Goal: Task Accomplishment & Management: Check status

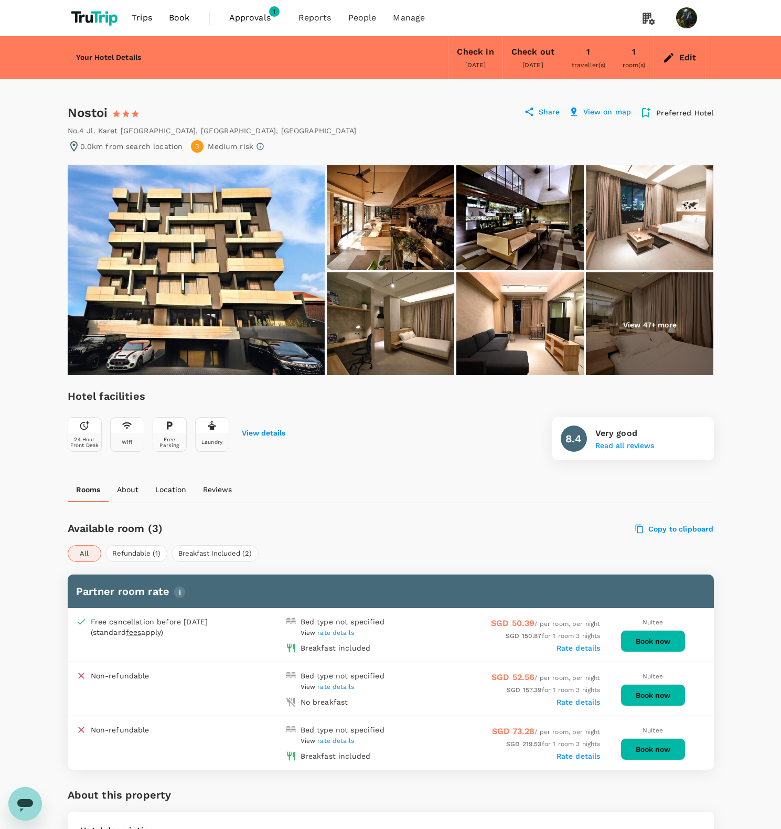
click at [158, 263] on img at bounding box center [196, 270] width 257 height 210
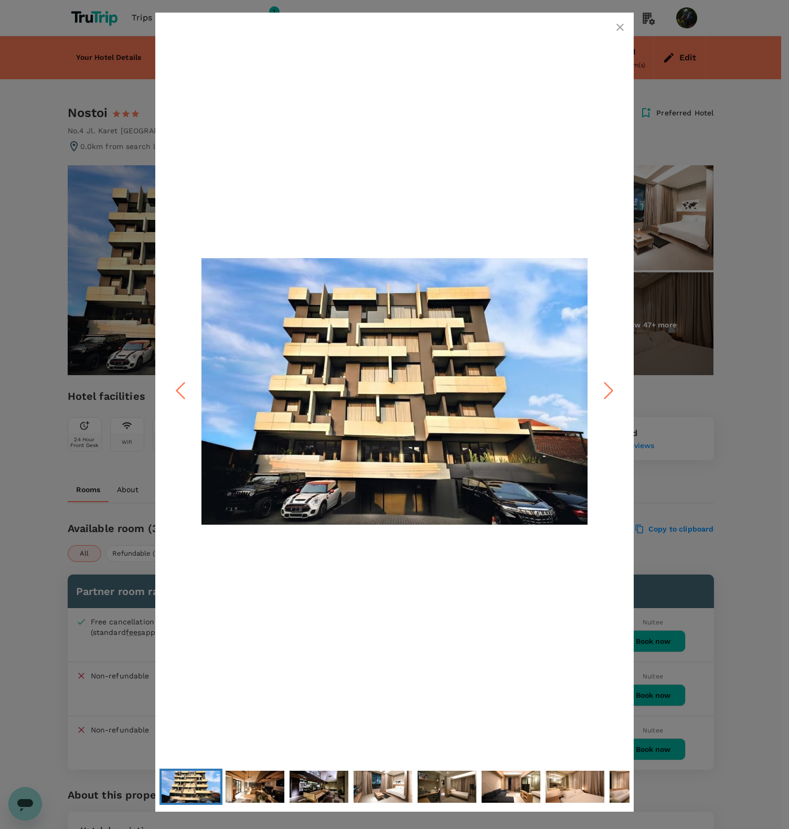
click at [600, 396] on icon "Next Slide" at bounding box center [608, 390] width 31 height 31
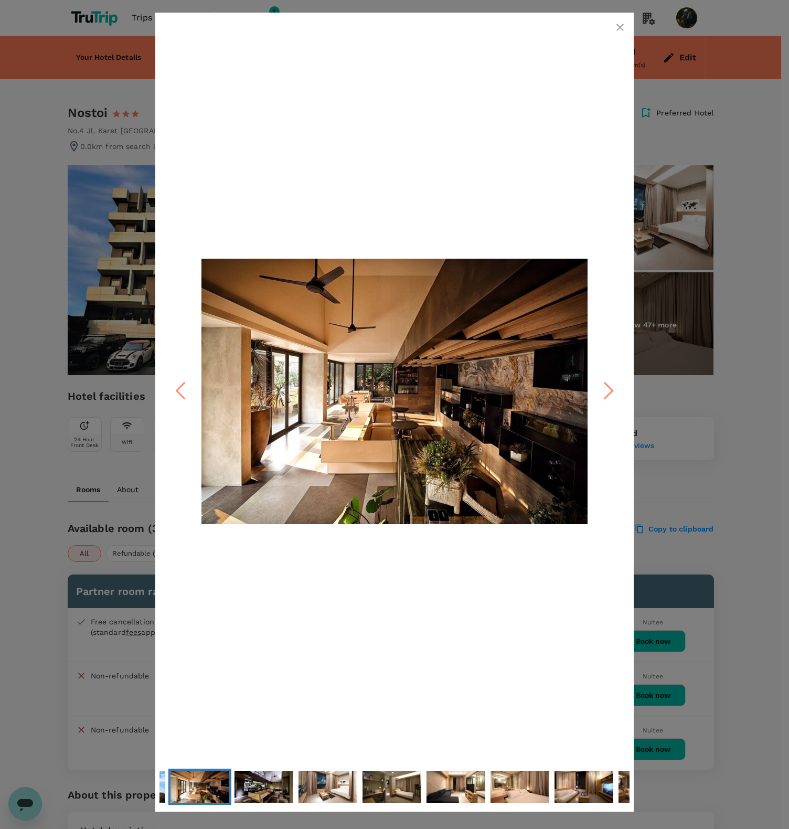
click at [600, 396] on icon "Next Slide" at bounding box center [608, 390] width 31 height 31
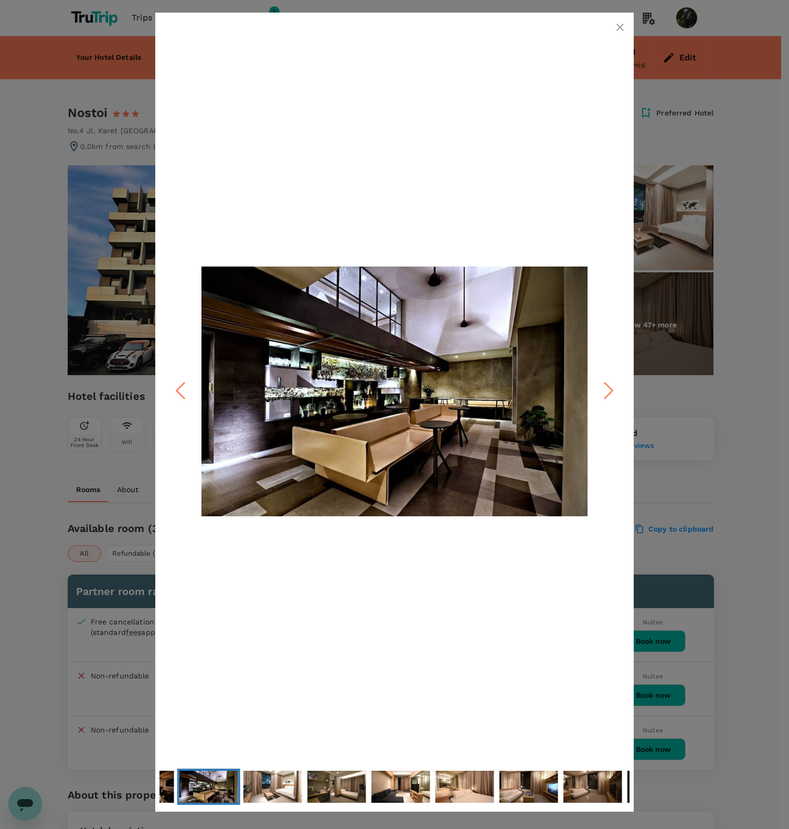
click at [600, 396] on icon "Next Slide" at bounding box center [608, 390] width 31 height 31
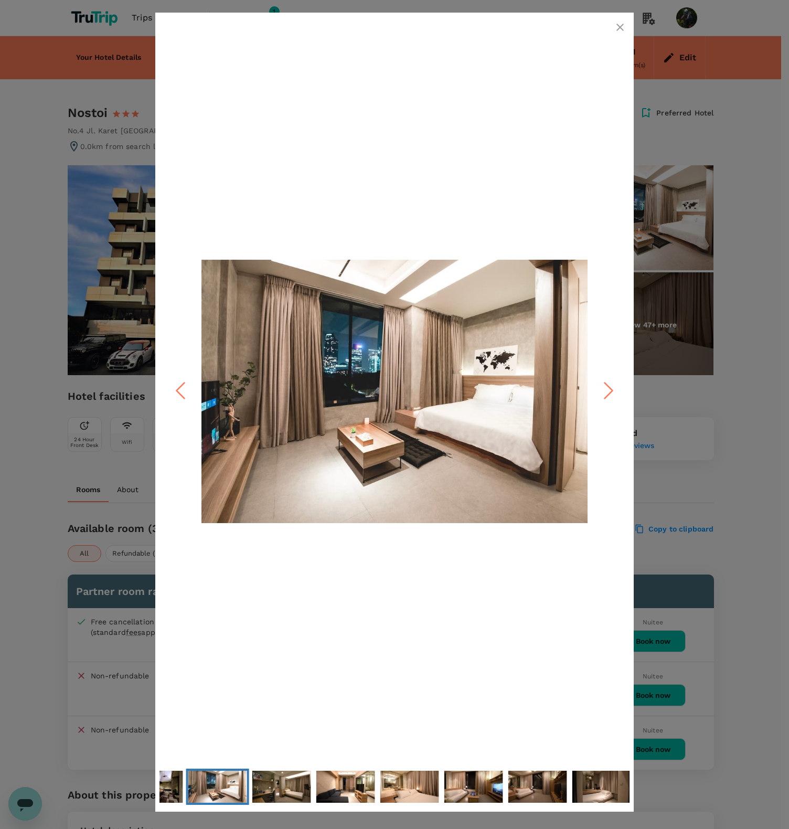
click at [600, 396] on icon "Next Slide" at bounding box center [608, 390] width 31 height 31
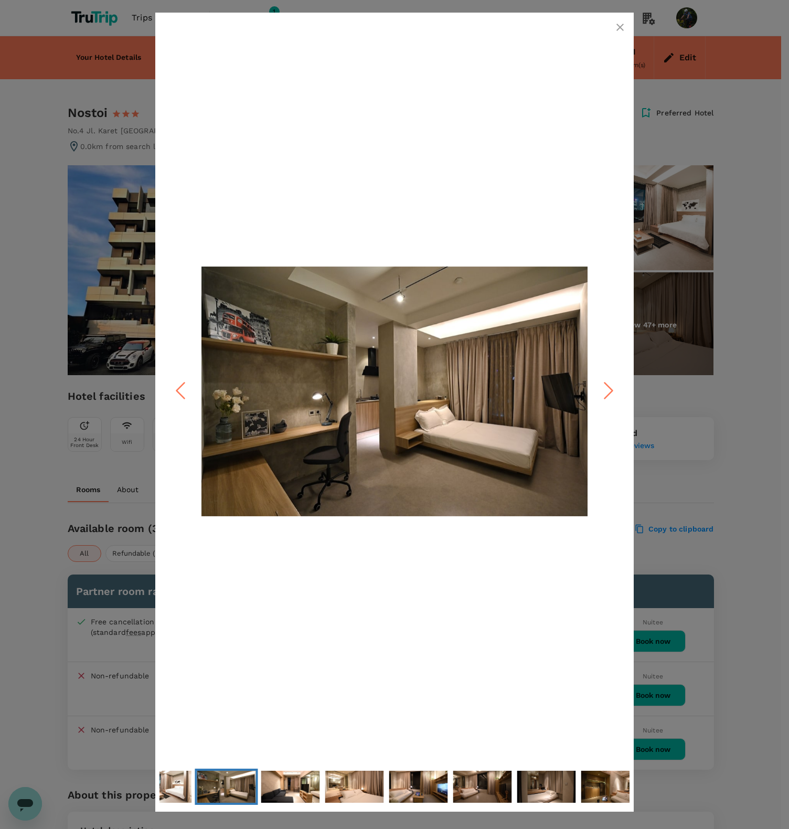
click at [600, 396] on icon "Next Slide" at bounding box center [608, 390] width 31 height 31
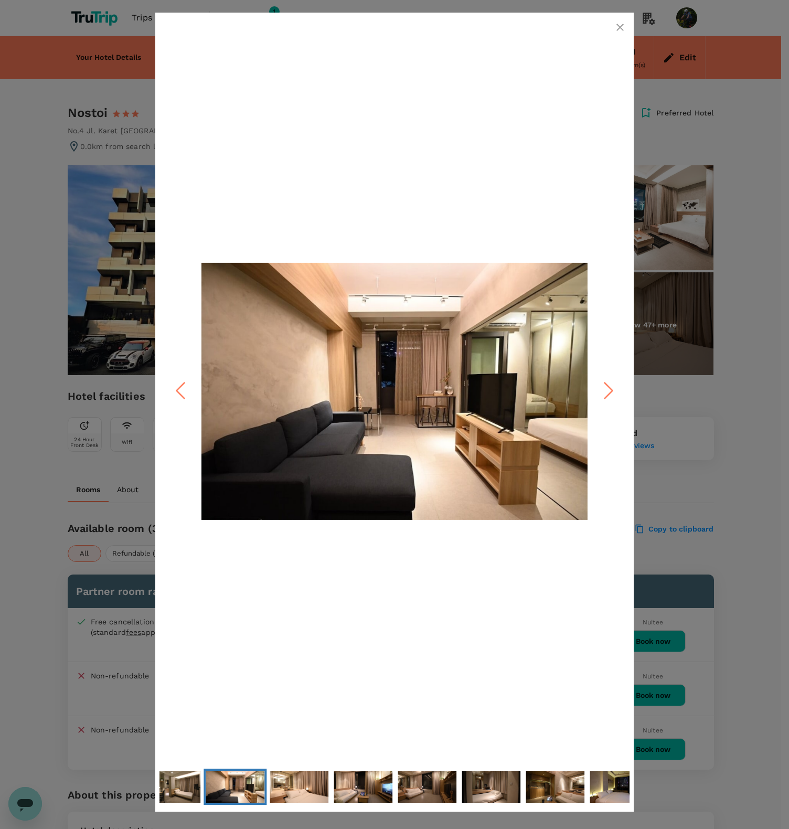
click at [600, 396] on icon "Next Slide" at bounding box center [608, 390] width 31 height 31
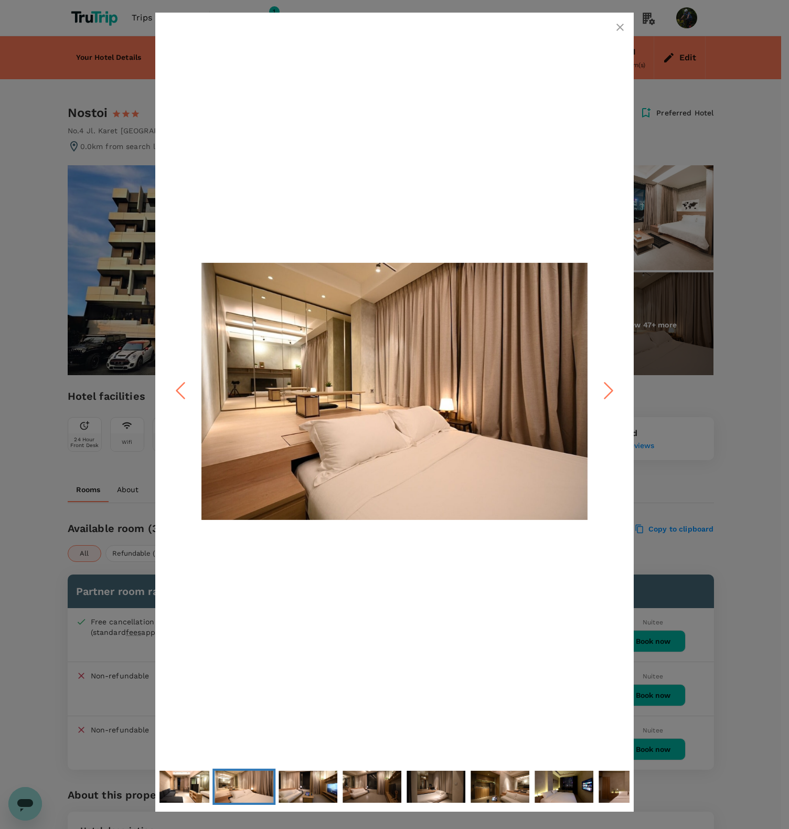
click at [600, 396] on icon "Next Slide" at bounding box center [608, 390] width 31 height 31
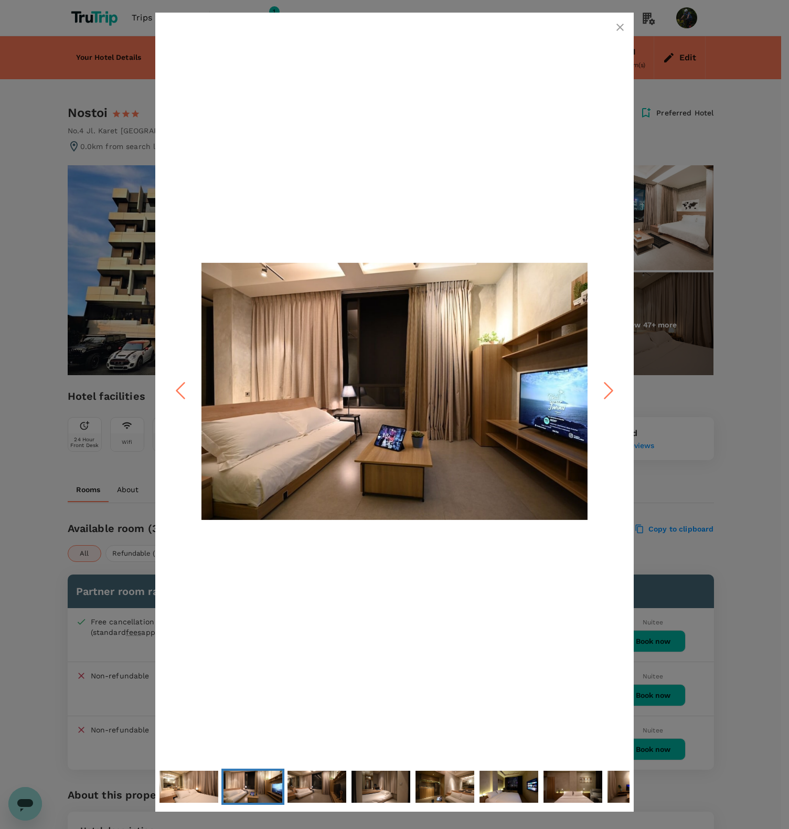
click at [600, 396] on icon "Next Slide" at bounding box center [608, 390] width 31 height 31
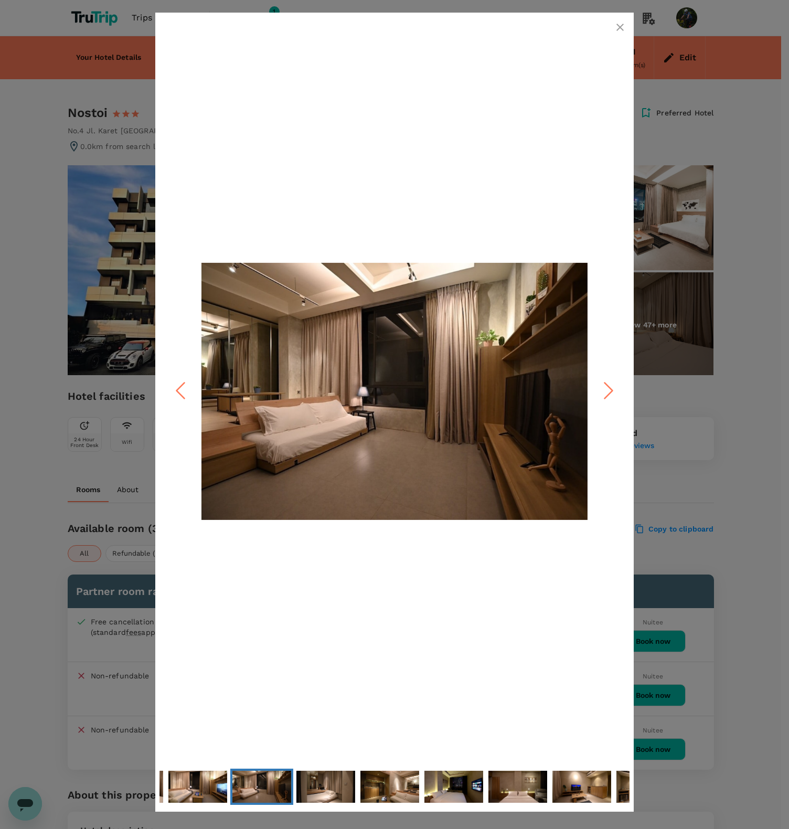
click at [716, 455] on div at bounding box center [394, 414] width 789 height 829
click at [620, 34] on button "button" at bounding box center [620, 27] width 21 height 21
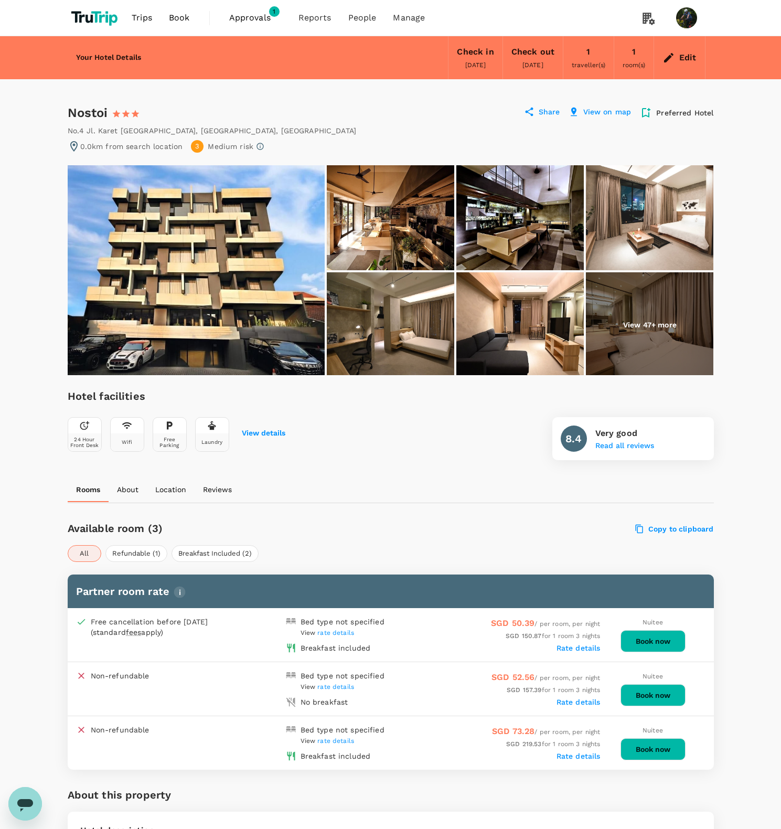
click at [343, 629] on span "rate details" at bounding box center [335, 632] width 37 height 7
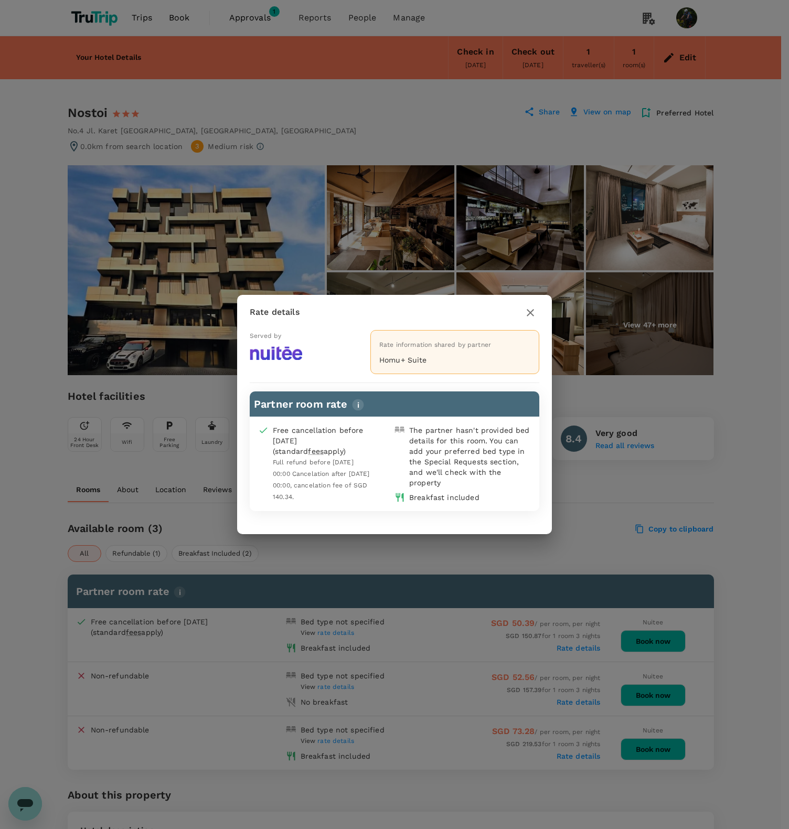
click at [529, 311] on icon "button" at bounding box center [530, 312] width 7 height 7
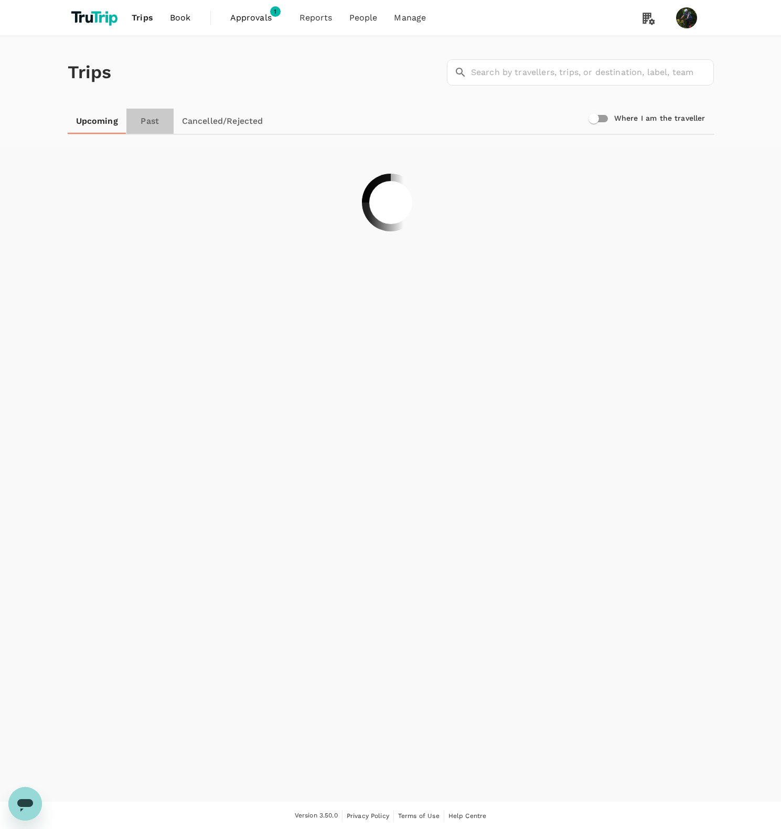
click at [153, 121] on link "Past" at bounding box center [149, 121] width 47 height 25
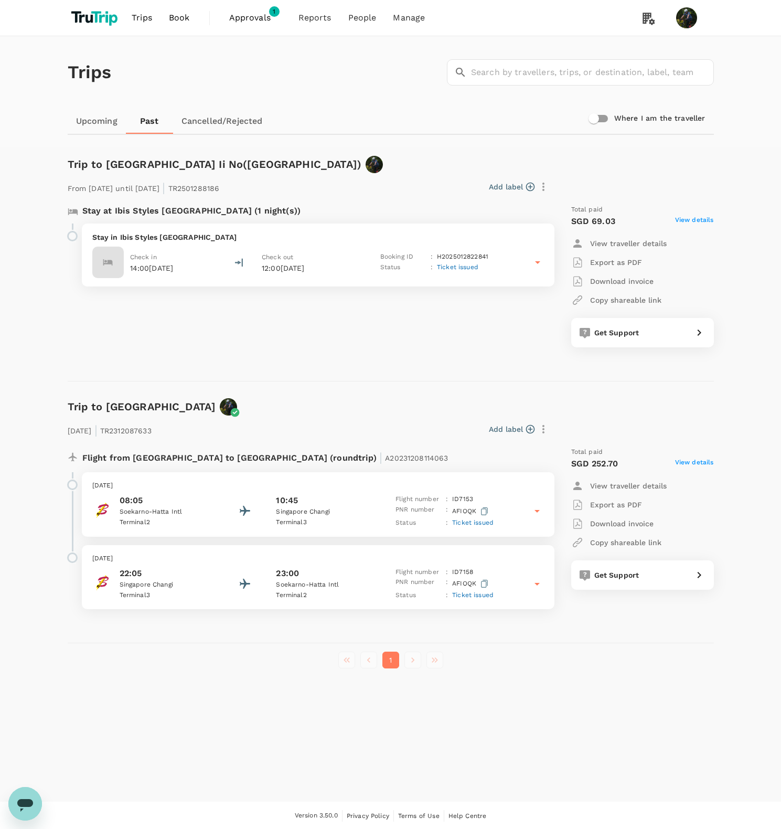
click at [255, 17] on span "Approvals" at bounding box center [255, 18] width 52 height 13
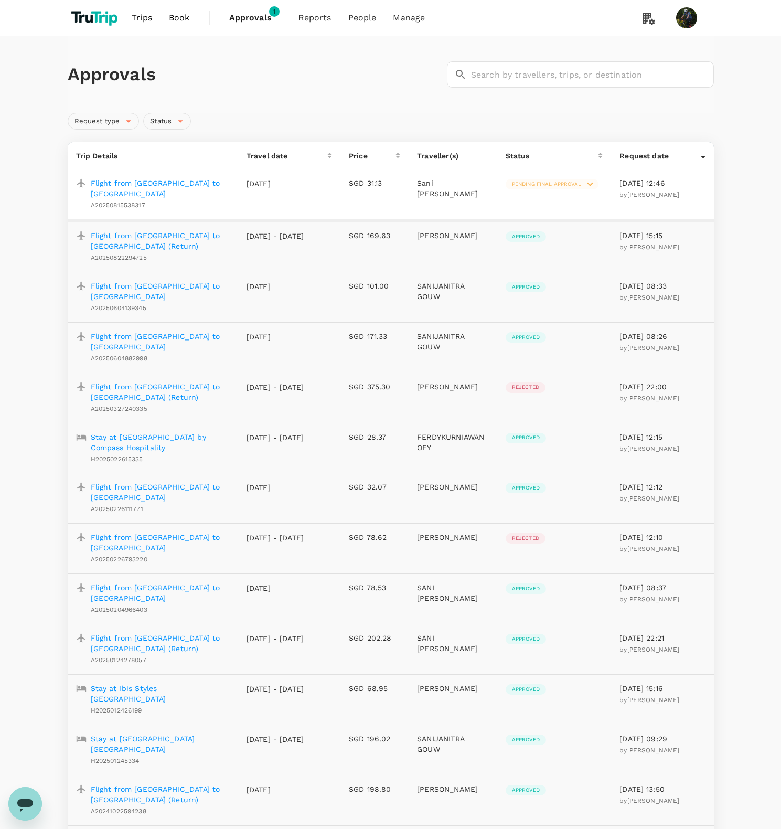
click at [162, 230] on p "Flight from Malang to Jakarta (Return)" at bounding box center [160, 240] width 139 height 21
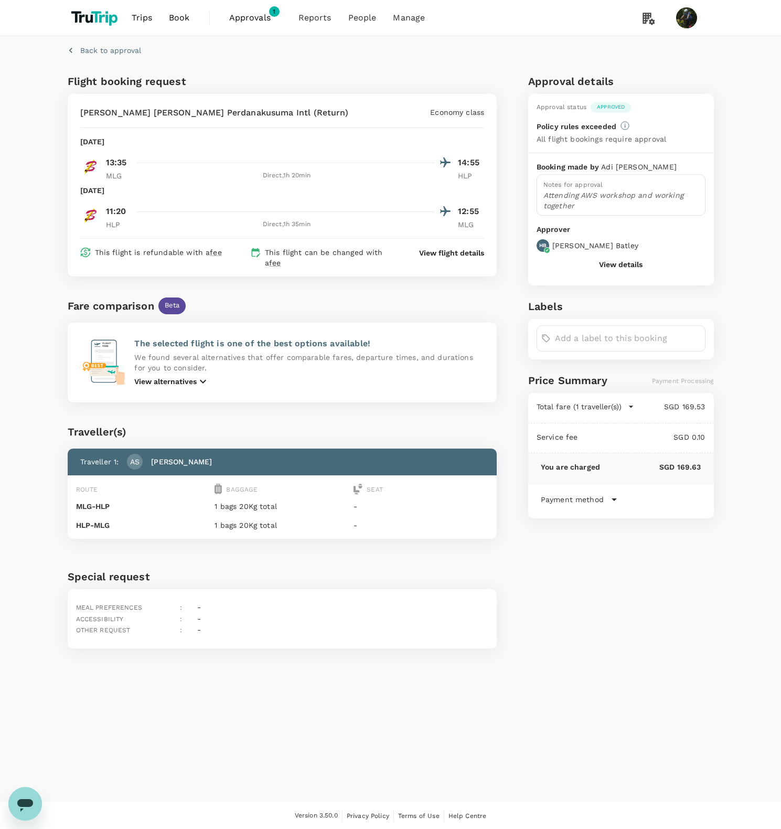
click at [635, 265] on button "View details" at bounding box center [621, 264] width 44 height 8
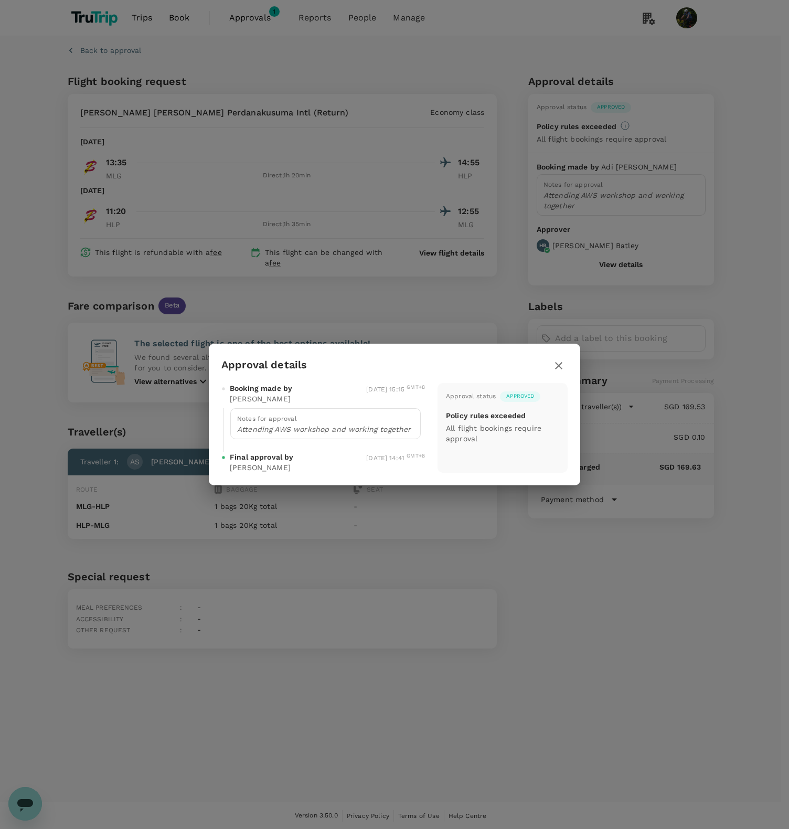
click at [562, 370] on icon "button" at bounding box center [558, 365] width 13 height 13
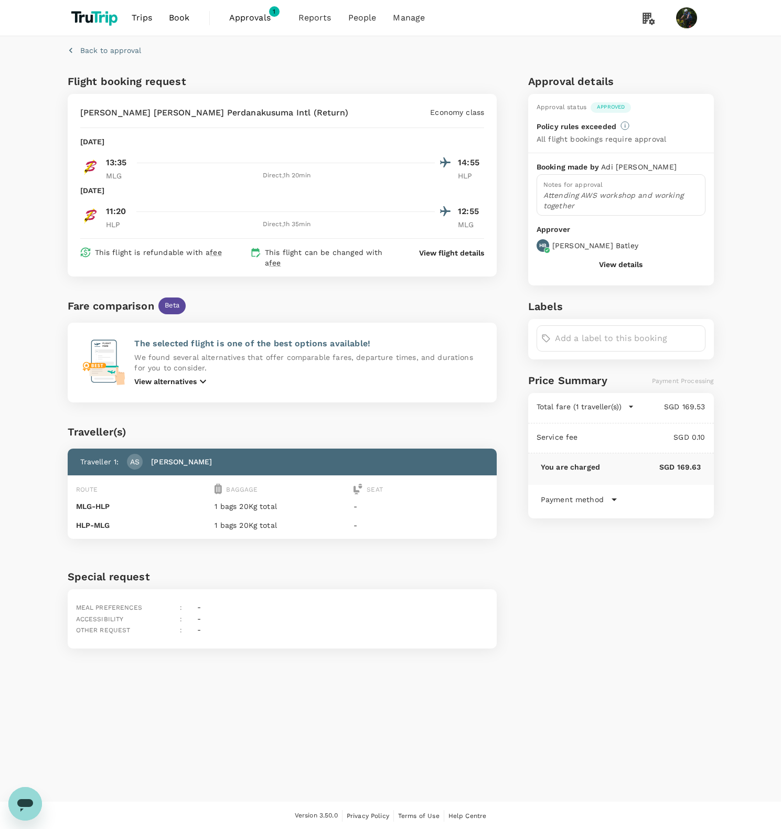
drag, startPoint x: 552, startPoint y: 599, endPoint x: 621, endPoint y: 615, distance: 70.1
click at [552, 598] on div "Approval details Approval status Approved Policy rules exceeded All flight book…" at bounding box center [619, 359] width 190 height 580
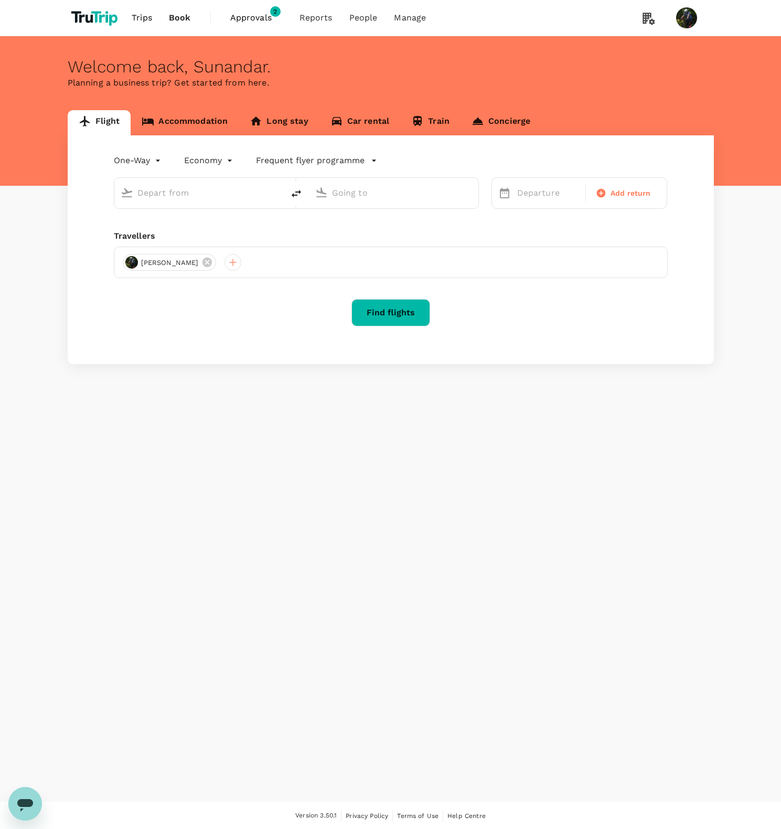
type input "roundtrip"
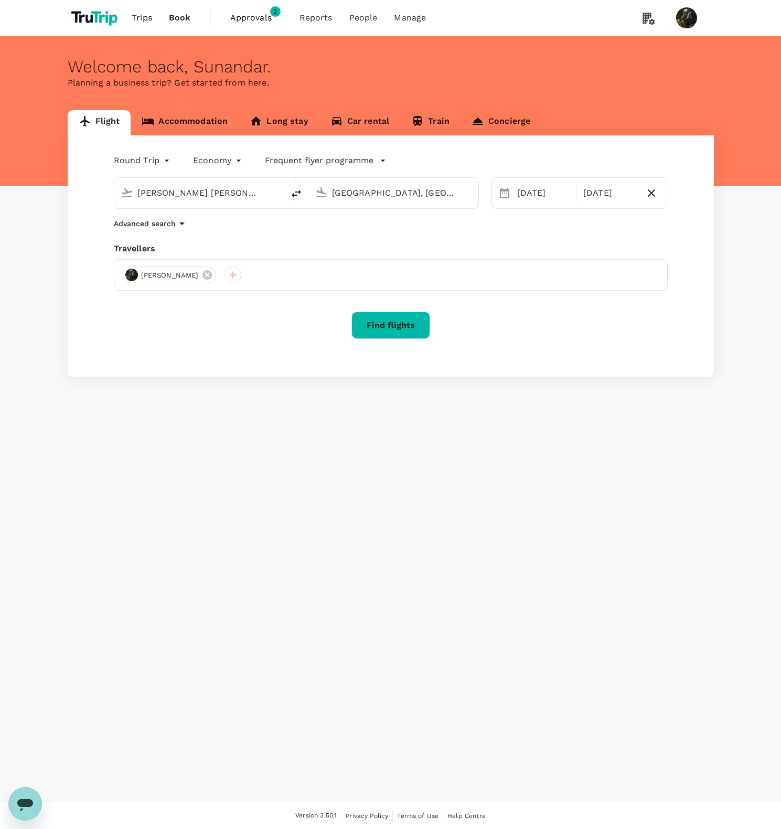
type input "Abdul Rachman Saleh (MLG)"
type input "Jakarta, Indonesia (any)"
